Goal: Information Seeking & Learning: Learn about a topic

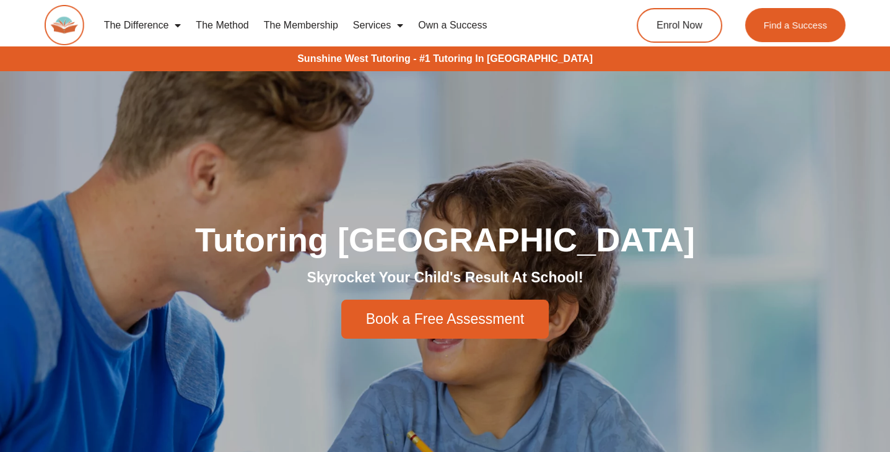
click at [226, 28] on link "The Method" at bounding box center [222, 25] width 68 height 29
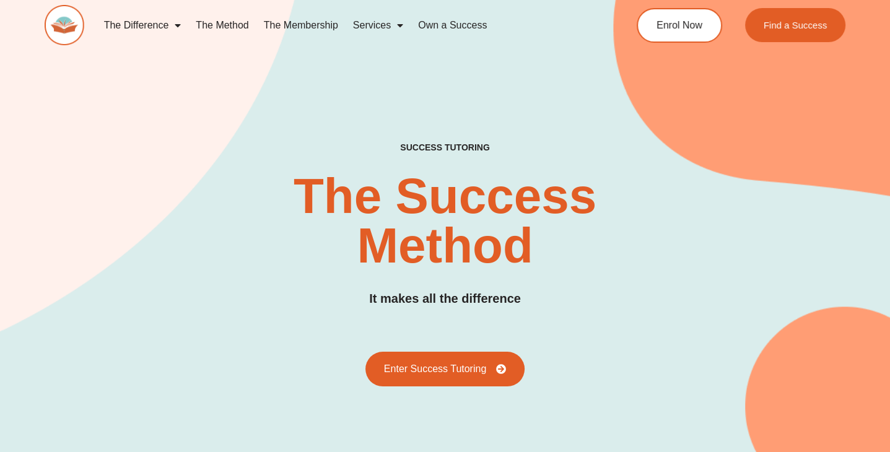
click at [317, 25] on link "The Membership" at bounding box center [301, 25] width 89 height 29
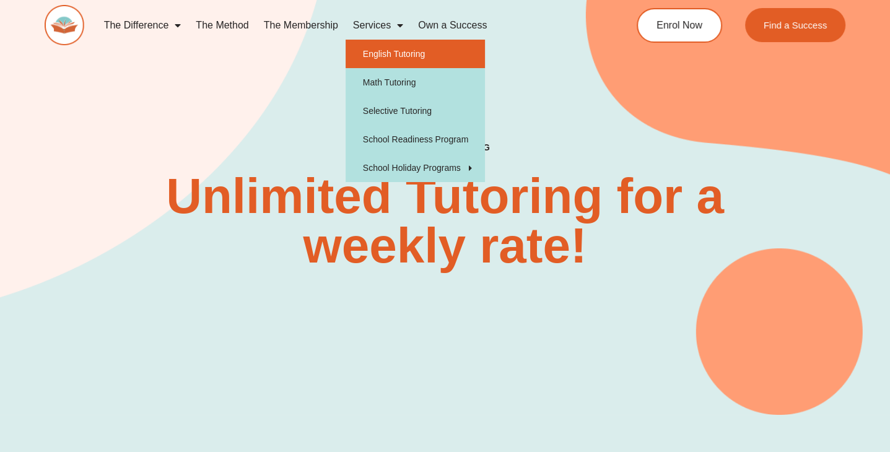
click at [396, 53] on link "English Tutoring" at bounding box center [415, 54] width 139 height 29
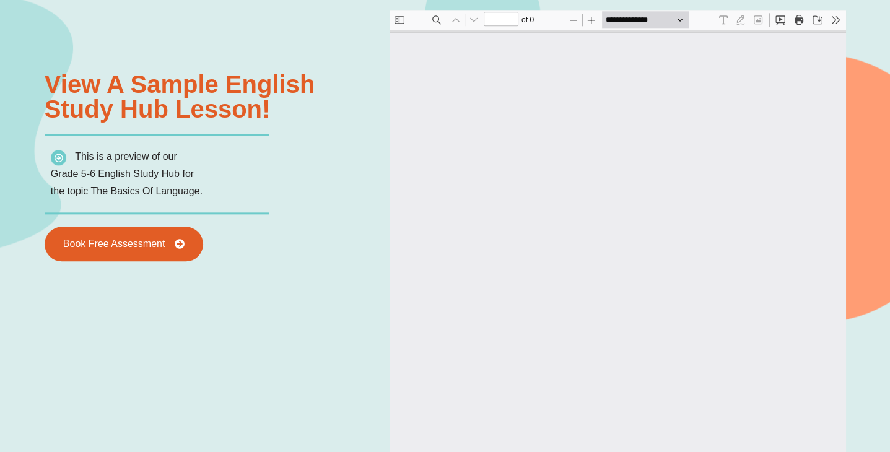
scroll to position [1363, 0]
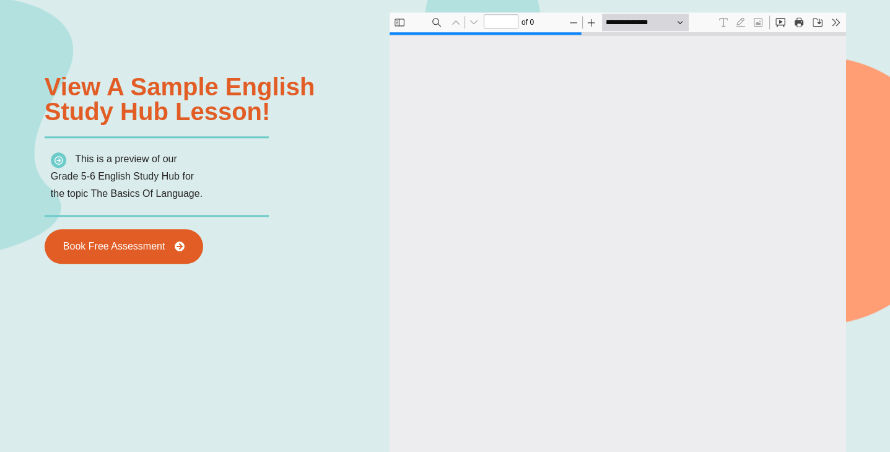
type input "*"
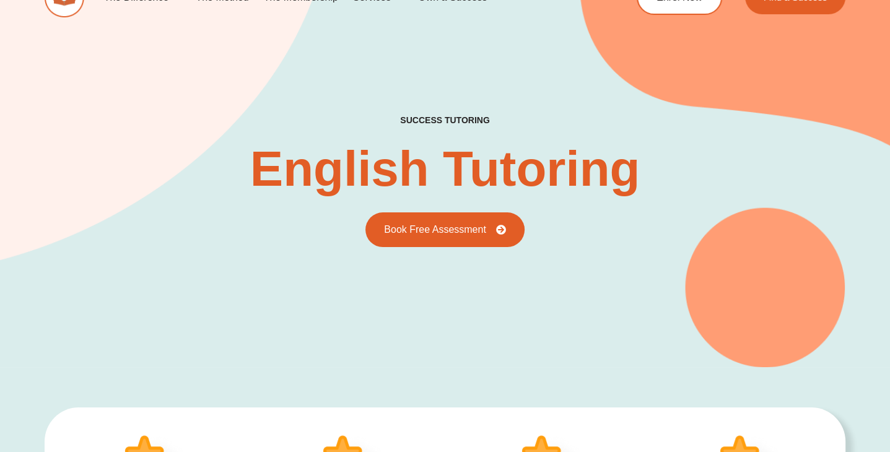
scroll to position [0, 0]
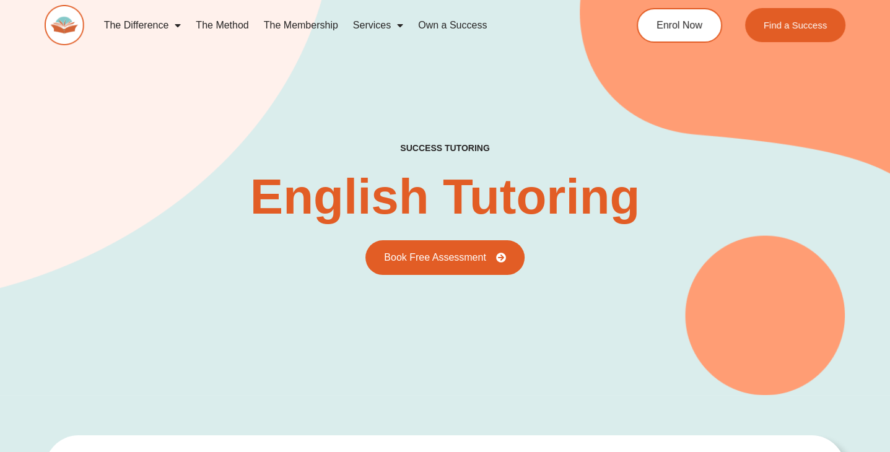
click at [320, 25] on link "The Membership" at bounding box center [301, 25] width 89 height 29
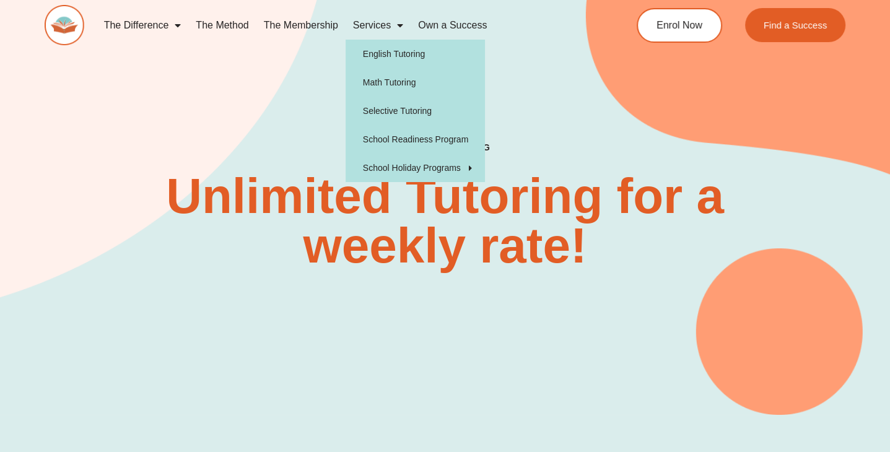
click at [178, 122] on div "SUCCESS TUTORING​ Unlimited Tutoring for a weekly rate!" at bounding box center [445, 182] width 801 height 465
